Goal: Transaction & Acquisition: Purchase product/service

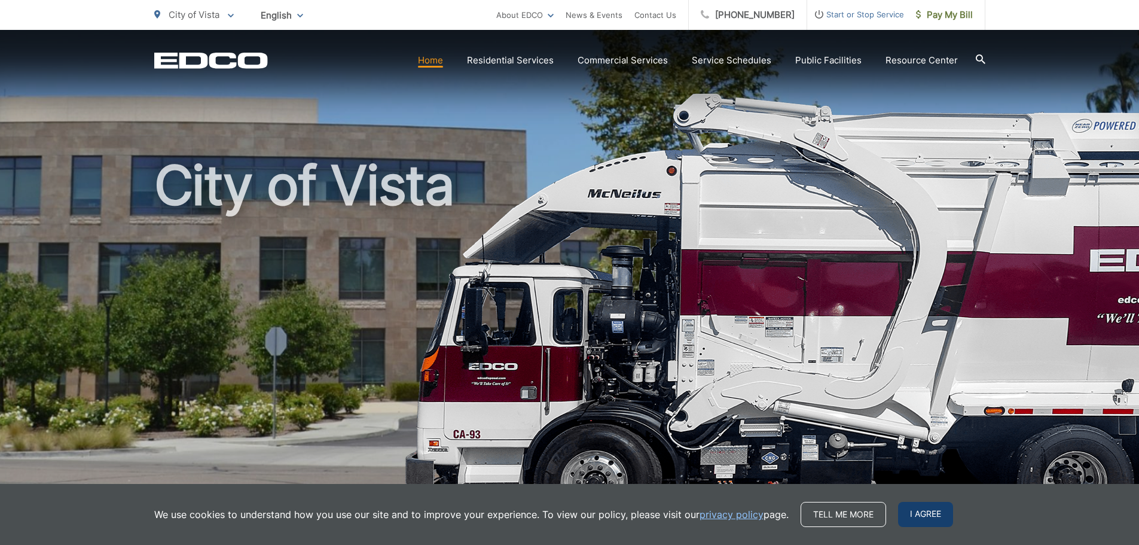
click at [932, 512] on span "I agree" at bounding box center [925, 514] width 55 height 25
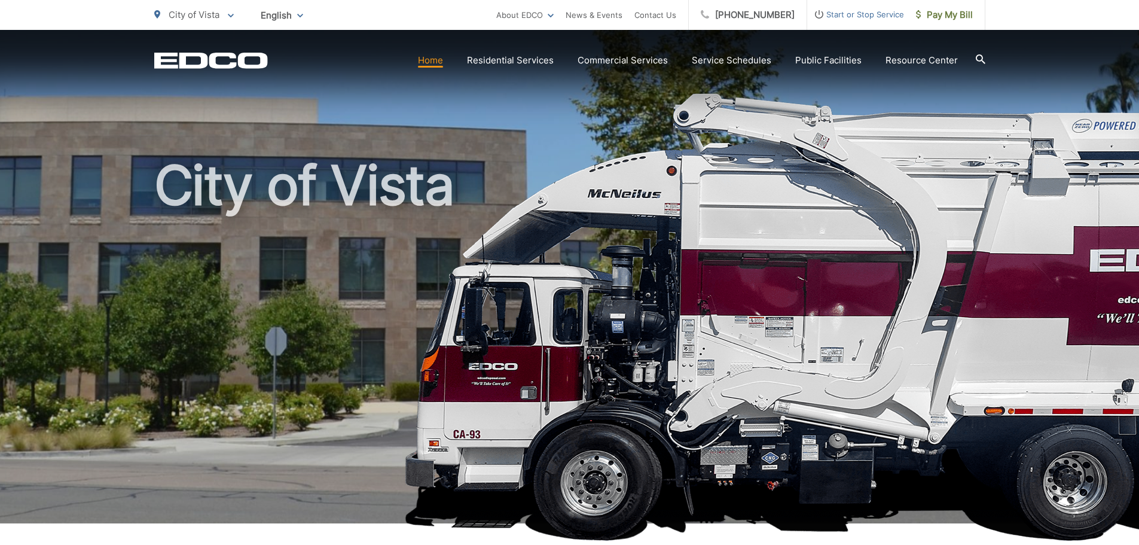
click at [439, 64] on link "Home" at bounding box center [430, 60] width 25 height 14
click at [941, 22] on link "Pay My Bill" at bounding box center [944, 15] width 81 height 30
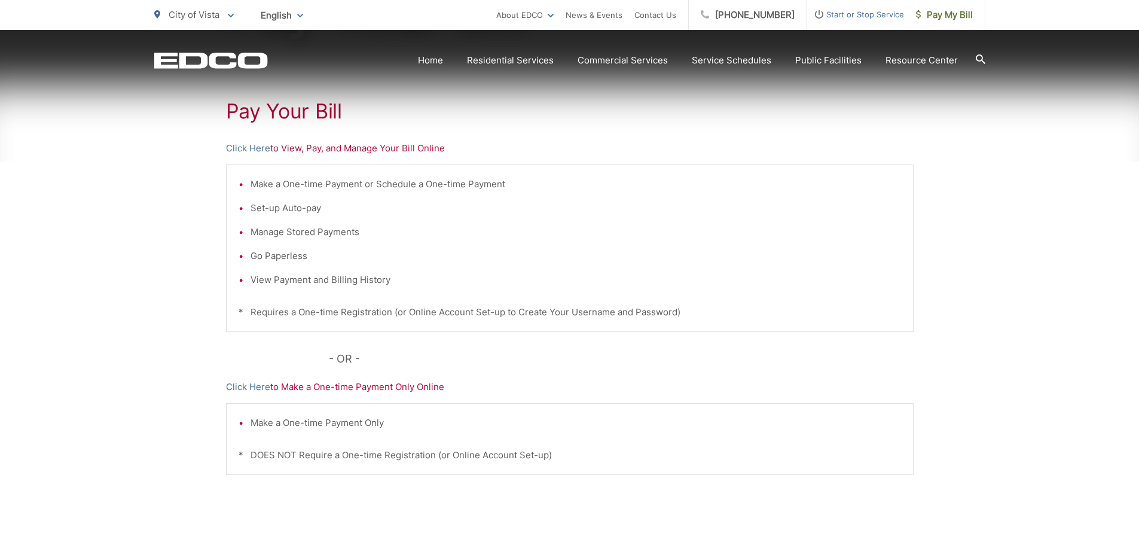
scroll to position [239, 0]
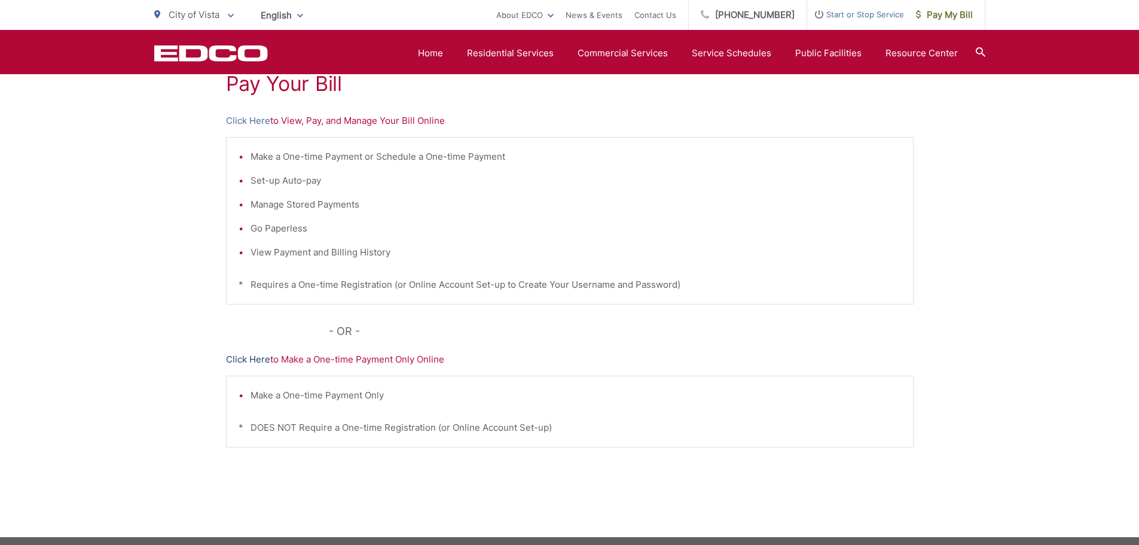
click at [259, 361] on link "Click Here" at bounding box center [248, 359] width 44 height 14
